Goal: Information Seeking & Learning: Learn about a topic

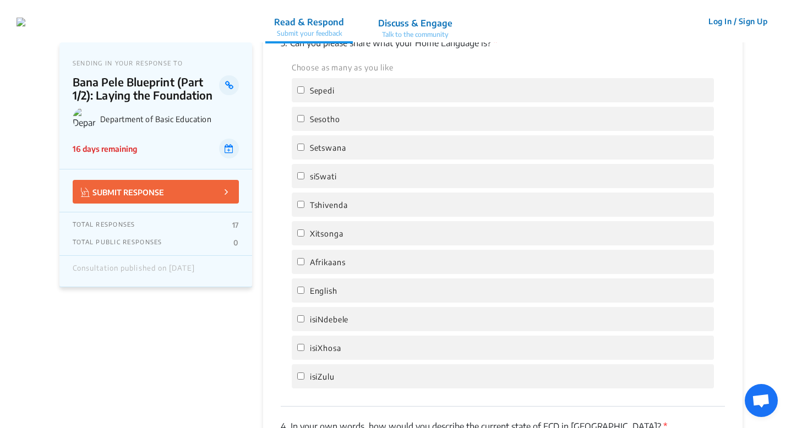
scroll to position [819, 0]
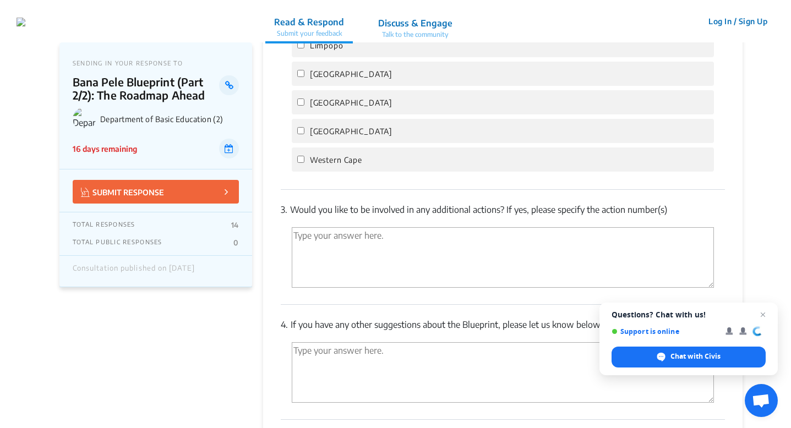
scroll to position [2328, 0]
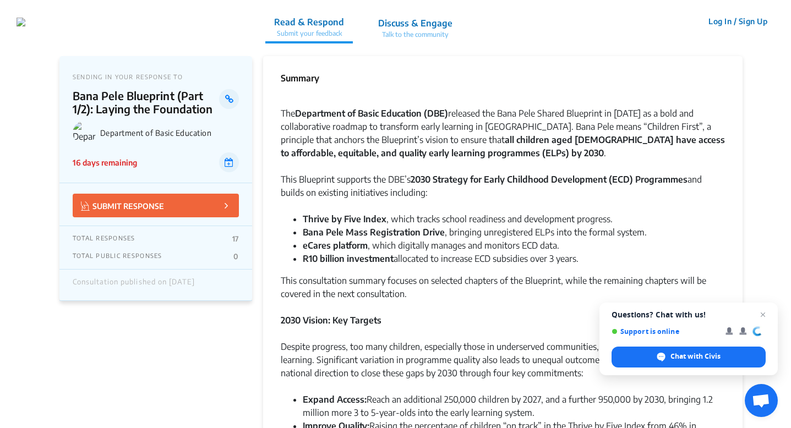
click at [452, 35] on p "Talk to the community" at bounding box center [415, 35] width 74 height 10
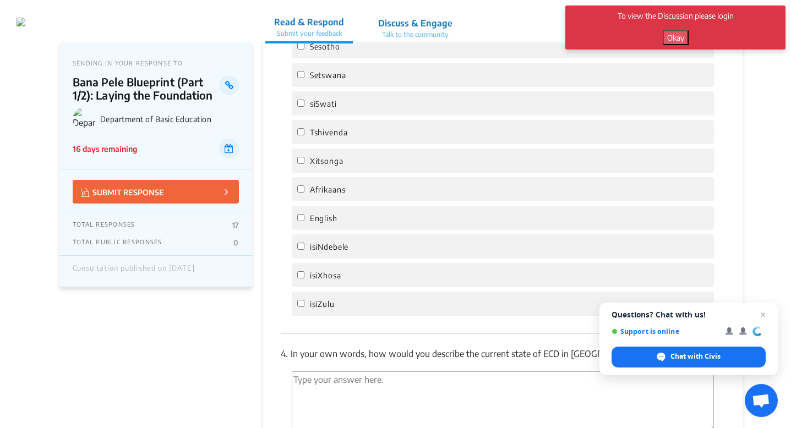
scroll to position [2041, 0]
